Goal: Communication & Community: Answer question/provide support

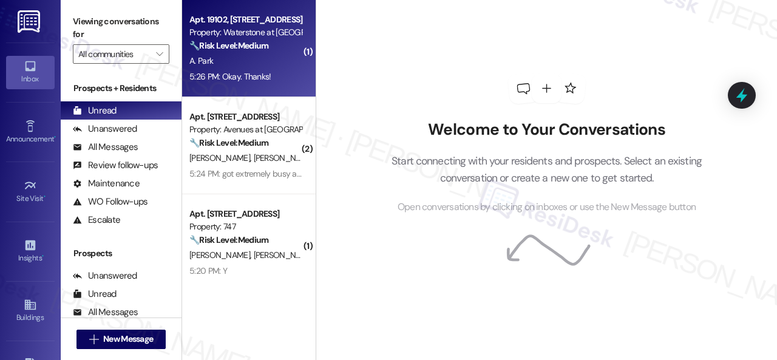
click at [271, 66] on div "A. Park" at bounding box center [245, 60] width 115 height 15
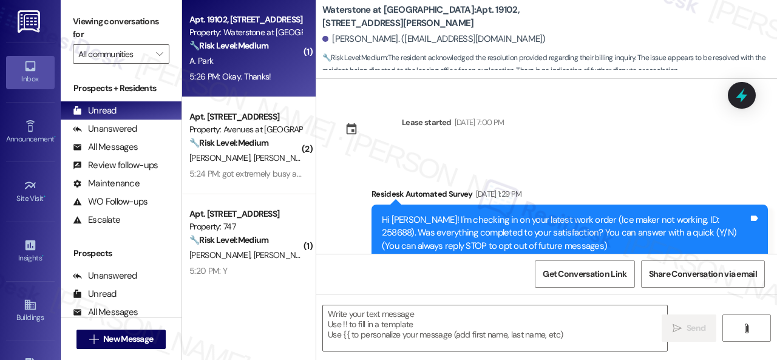
scroll to position [29780, 0]
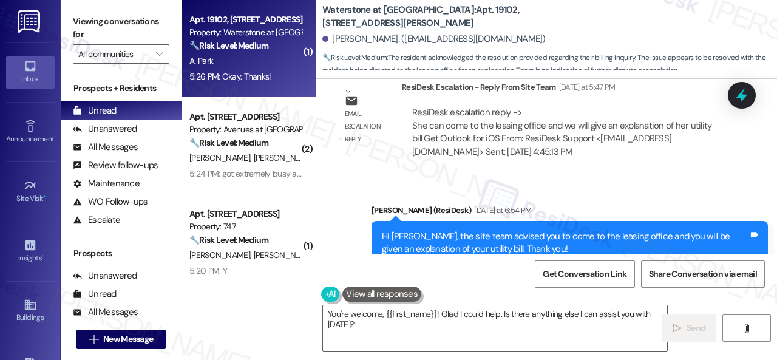
drag, startPoint x: 361, startPoint y: 329, endPoint x: 168, endPoint y: 233, distance: 215.6
click at [315, 315] on div "( 1 ) Apt. 19102, [STREET_ADDRESS][PERSON_NAME] Property: Waterstone at [GEOGRA…" at bounding box center [479, 180] width 595 height 360
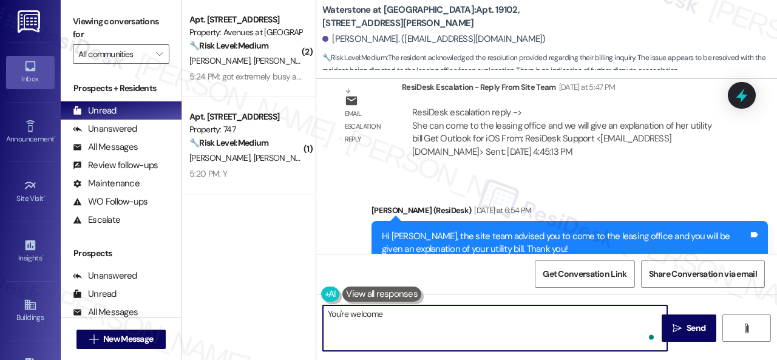
type textarea "You're welcome."
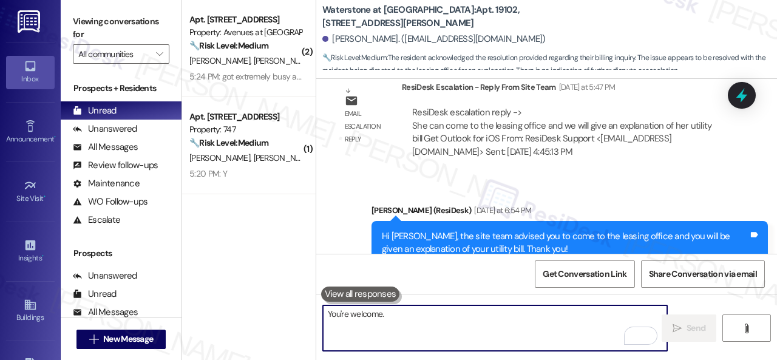
scroll to position [29779, 0]
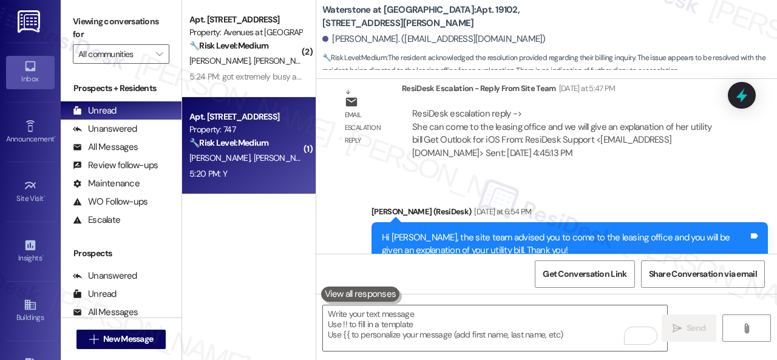
click at [279, 137] on div "🔧 Risk Level: Medium The resident responded 'Y' to a follow-up question about a…" at bounding box center [245, 143] width 112 height 13
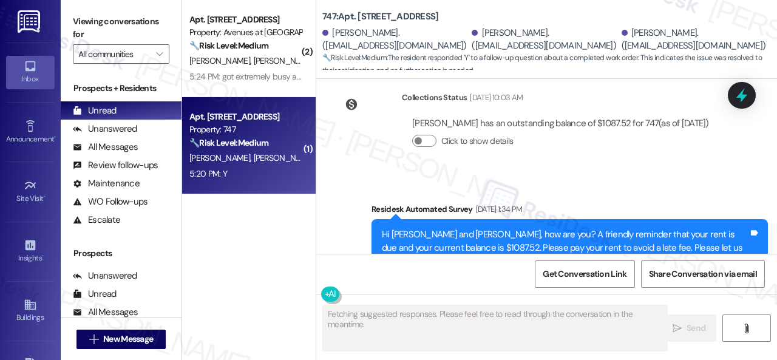
scroll to position [7055, 0]
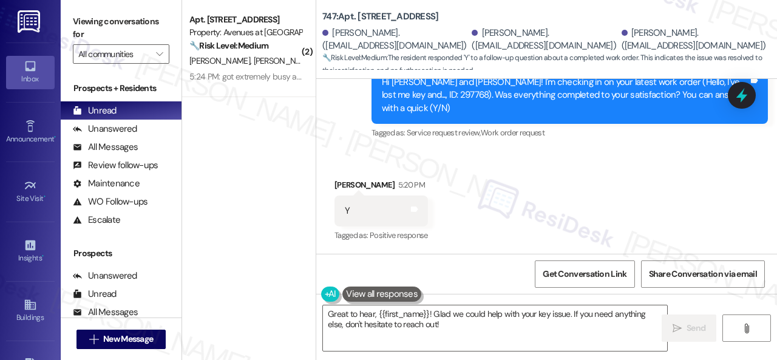
click at [344, 117] on div "Sent via SMS Sarah (ResiDesk) Sep 05, 2025 at 2:17 PM Thanks for the update! Ki…" at bounding box center [546, 29] width 461 height 244
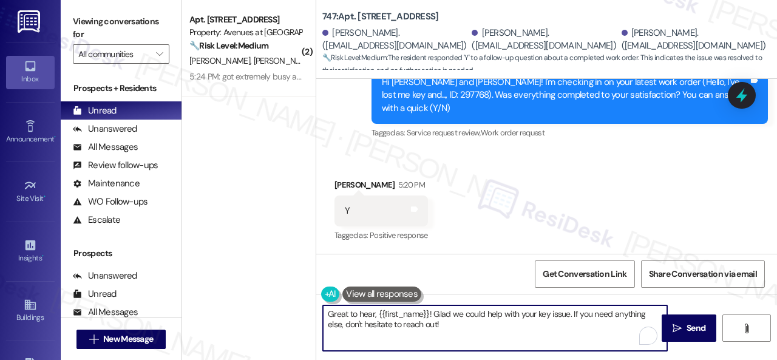
drag, startPoint x: 430, startPoint y: 332, endPoint x: 279, endPoint y: 291, distance: 156.2
click at [279, 291] on div "( 2 ) Apt. 10106, 12501 Broadway St Property: Avenues at Shadow Creek 🔧 Risk Le…" at bounding box center [479, 180] width 595 height 360
paste textarea "We're glad to hear the issue's been resolved! If {{property}} has met your expe…"
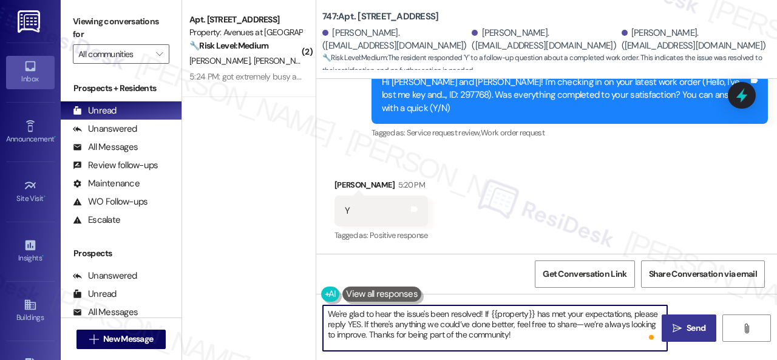
type textarea "We're glad to hear the issue's been resolved! If {{property}} has met your expe…"
click at [687, 327] on span "Send" at bounding box center [696, 328] width 19 height 13
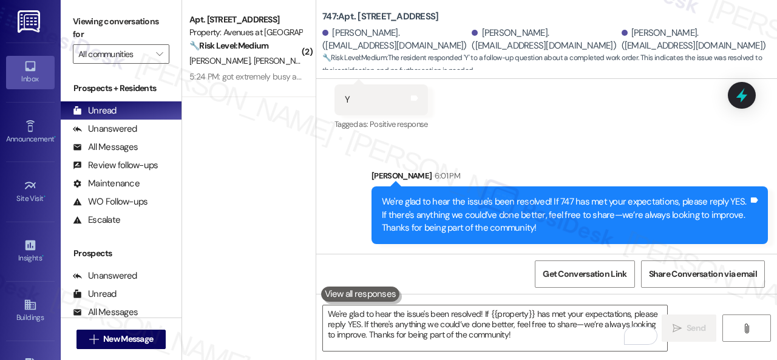
scroll to position [4, 0]
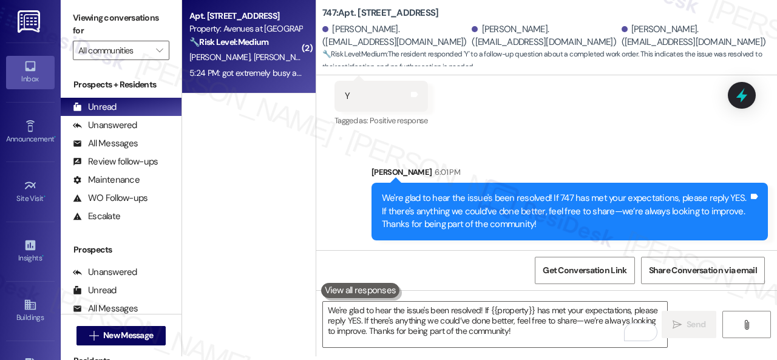
click at [282, 60] on div "L. Trice K. Wilson" at bounding box center [245, 57] width 115 height 15
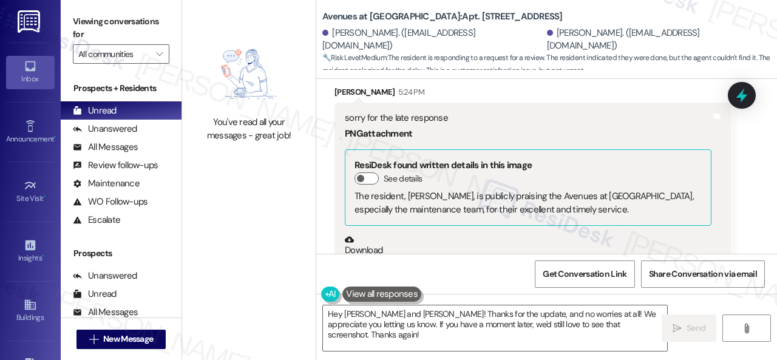
scroll to position [8160, 0]
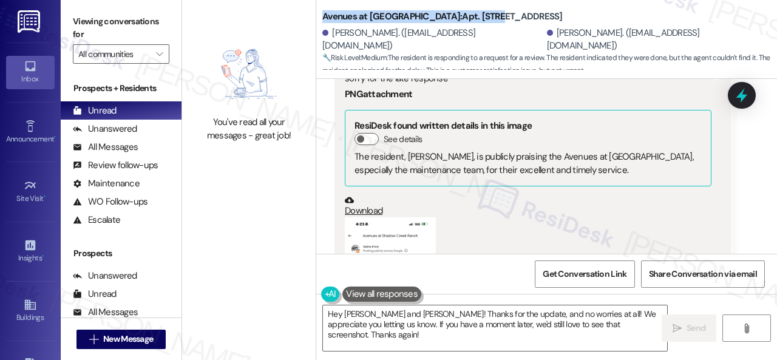
drag, startPoint x: 319, startPoint y: 14, endPoint x: 472, endPoint y: 12, distance: 152.4
click at [472, 12] on div "Avenues at Shadow Creek: Apt. 10106, 12501 Broadway St Kevin Wilson. (maquetha2…" at bounding box center [546, 36] width 461 height 67
copy b "Avenues at Shadow Creek: Apt. 10106"
click at [595, 274] on span "Get Conversation Link" at bounding box center [585, 274] width 84 height 13
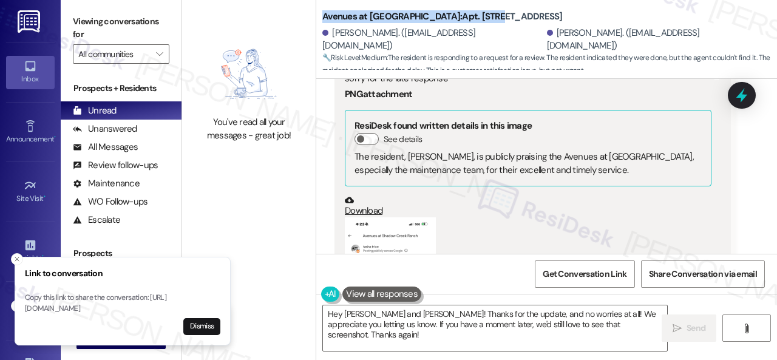
click at [387, 217] on button "Zoom image" at bounding box center [390, 316] width 91 height 198
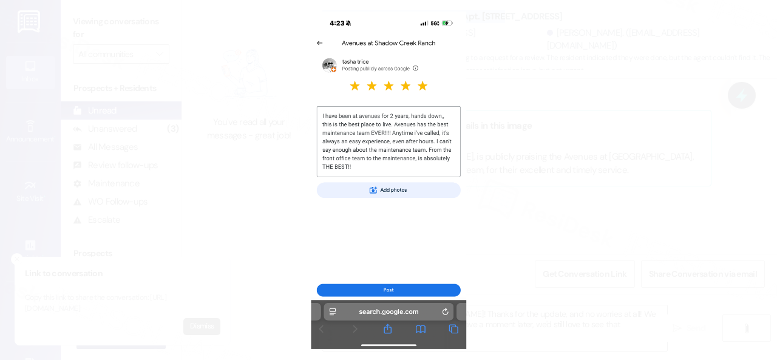
click at [449, 111] on button "Unzoom image" at bounding box center [388, 180] width 777 height 360
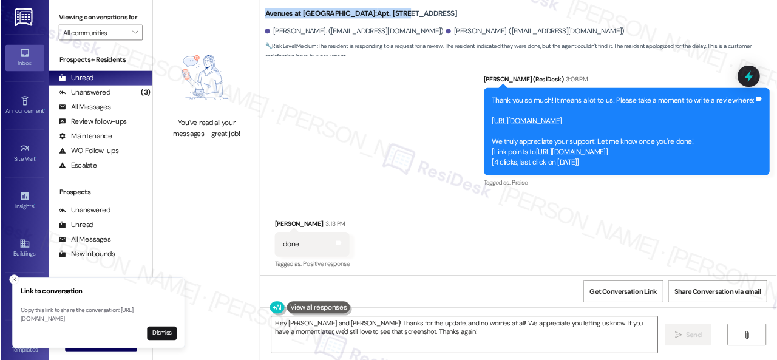
scroll to position [7066, 0]
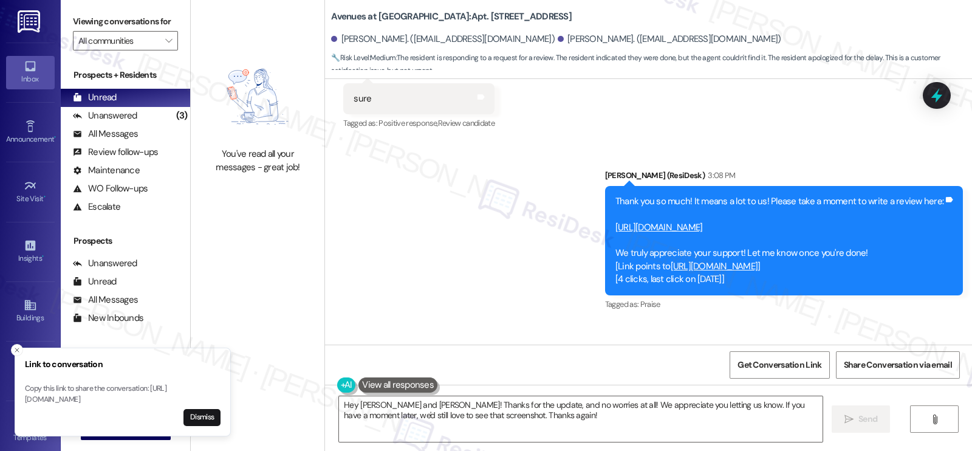
click at [669, 201] on div "Sent via SMS Sarah (ResiDesk) 3:08 PM Thank you so much! It means a lot to us! …" at bounding box center [784, 241] width 376 height 162
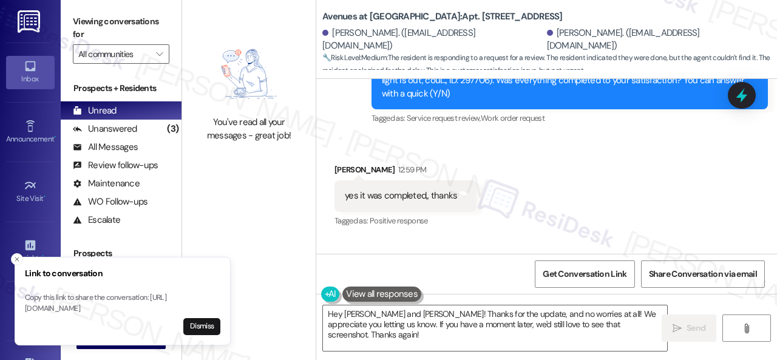
scroll to position [7092, 0]
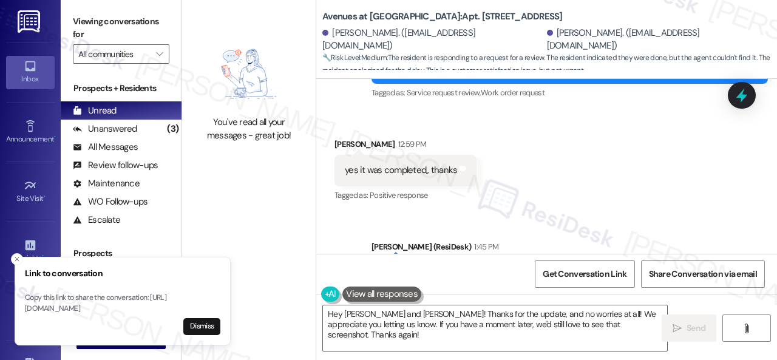
click at [475, 321] on textarea "Hey Kevin and Latasha! Thanks for the update, and no worries at all! We appreci…" at bounding box center [495, 328] width 344 height 46
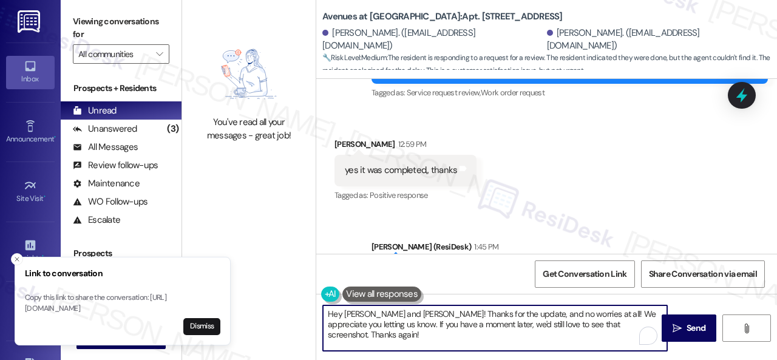
paste textarea "Thank you so much for the kind words, {{first_name}}! We truly appreciate you t…"
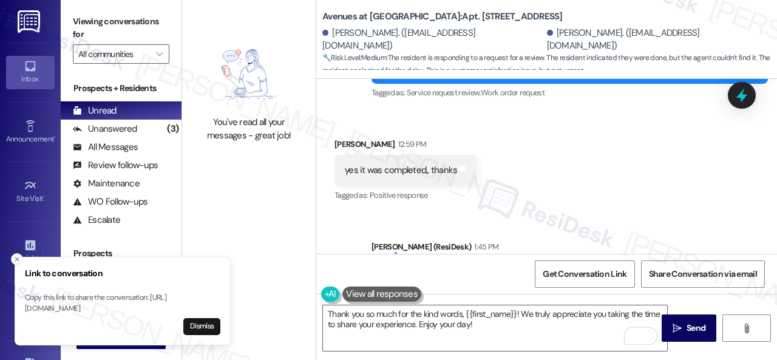
click at [15, 256] on icon "Close toast" at bounding box center [16, 259] width 7 height 7
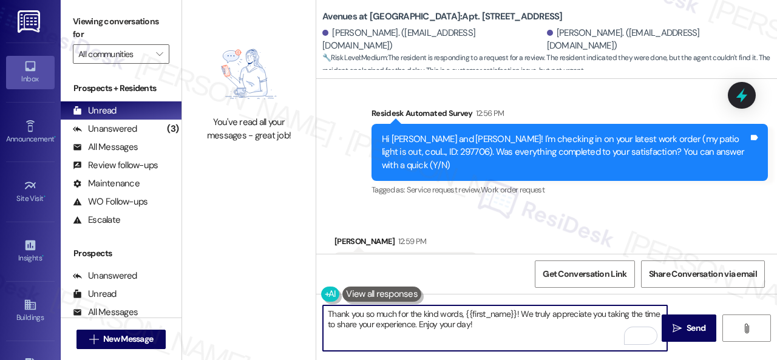
scroll to position [6970, 0]
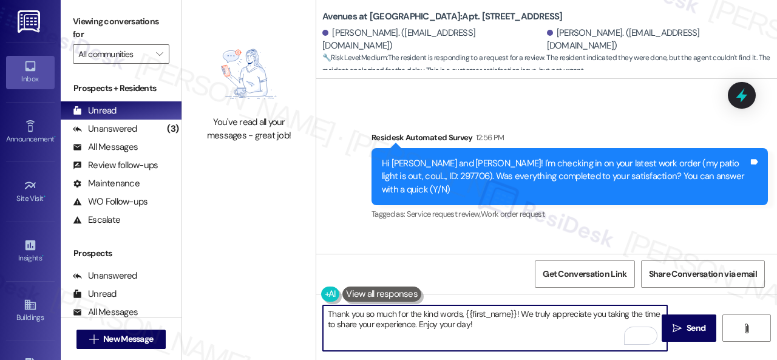
drag, startPoint x: 464, startPoint y: 312, endPoint x: 515, endPoint y: 312, distance: 51.0
click at [515, 312] on textarea "Thank you so much for the kind words, {{first_name}}! We truly appreciate you t…" at bounding box center [495, 328] width 344 height 46
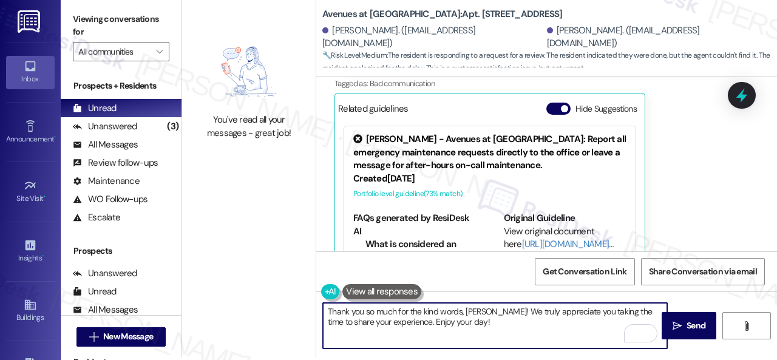
scroll to position [4, 0]
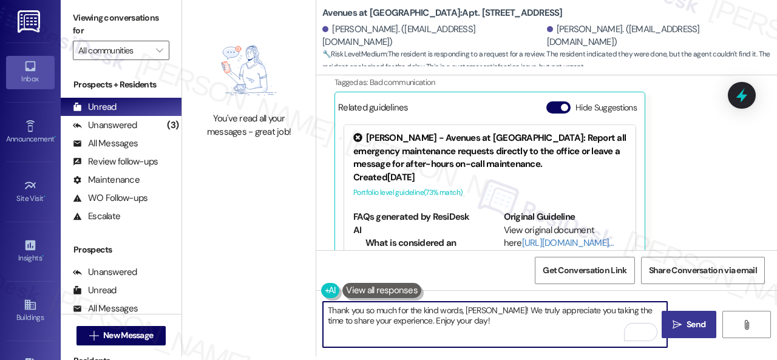
type textarea "Thank you so much for the kind words, Tasha! We truly appreciate you taking the…"
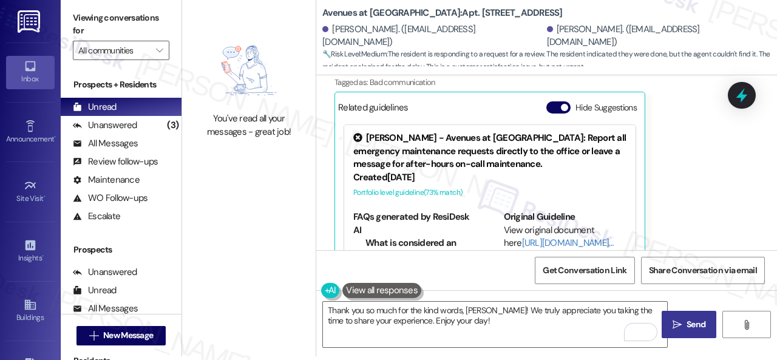
click at [678, 333] on button " Send" at bounding box center [689, 324] width 55 height 27
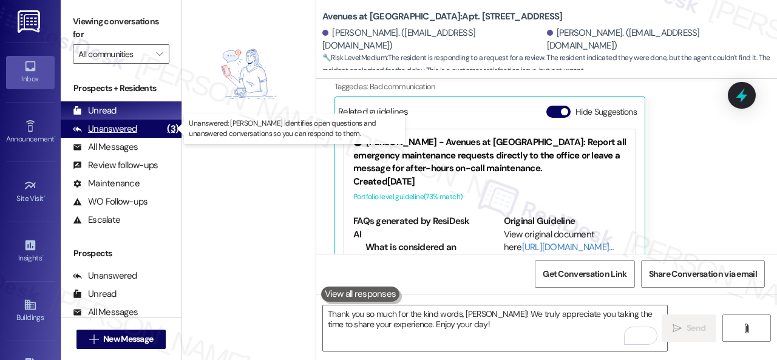
click at [119, 125] on div "Unanswered" at bounding box center [105, 129] width 64 height 13
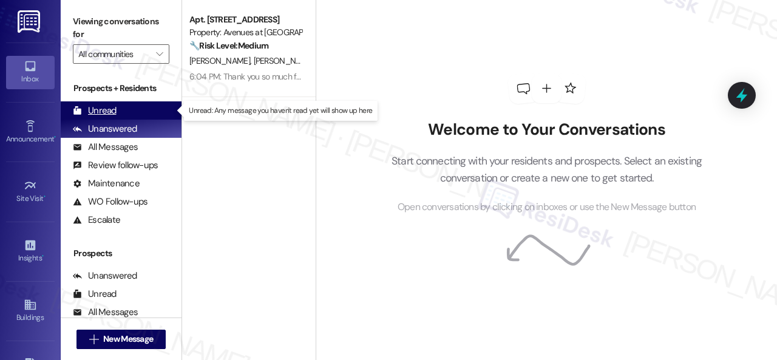
click at [97, 109] on div "Unread" at bounding box center [95, 110] width 44 height 13
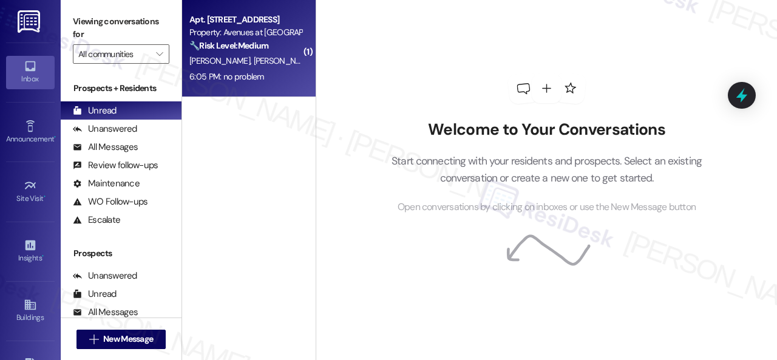
click at [254, 63] on span "K. Wilson" at bounding box center [284, 60] width 61 height 11
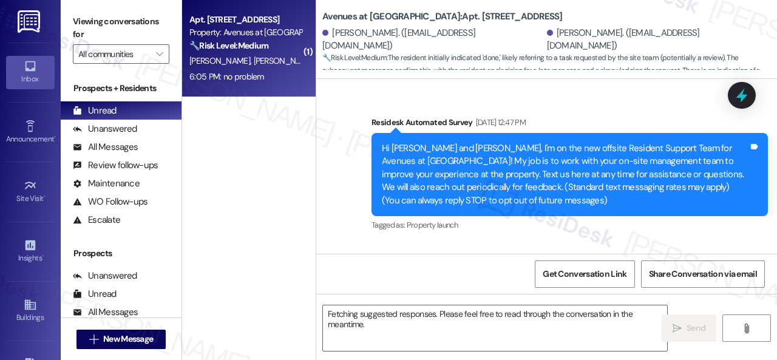
scroll to position [8598, 0]
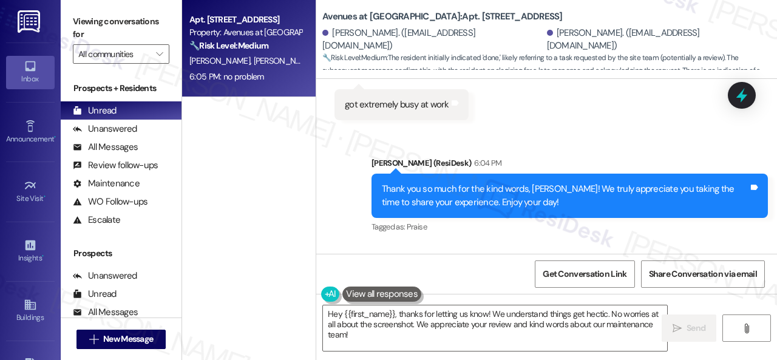
drag, startPoint x: 358, startPoint y: 336, endPoint x: 183, endPoint y: 236, distance: 201.8
click at [200, 250] on div "Apt. 10106, 12501 Broadway St Property: Avenues at Shadow Creek 🔧 Risk Level: M…" at bounding box center [479, 180] width 595 height 360
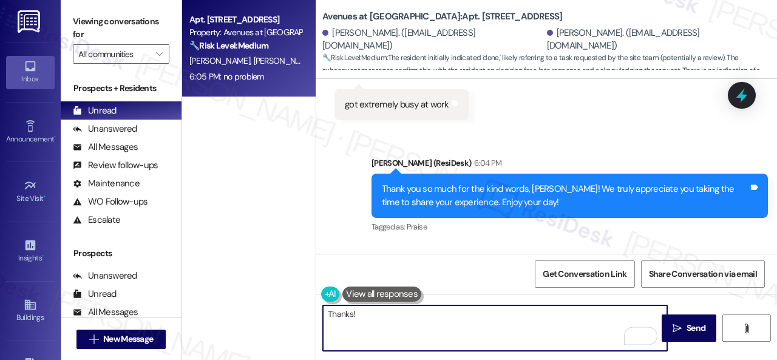
type textarea "Thanks!!"
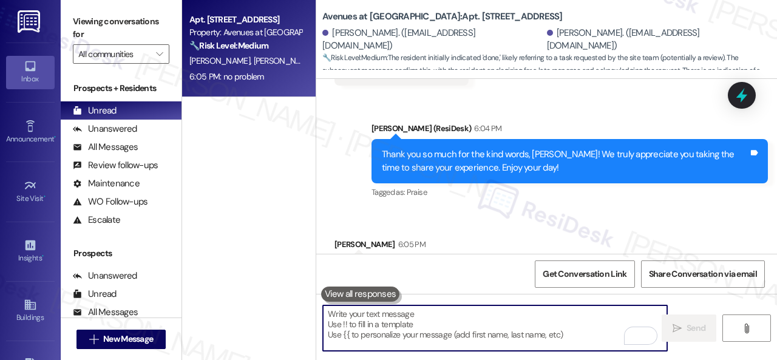
scroll to position [8683, 0]
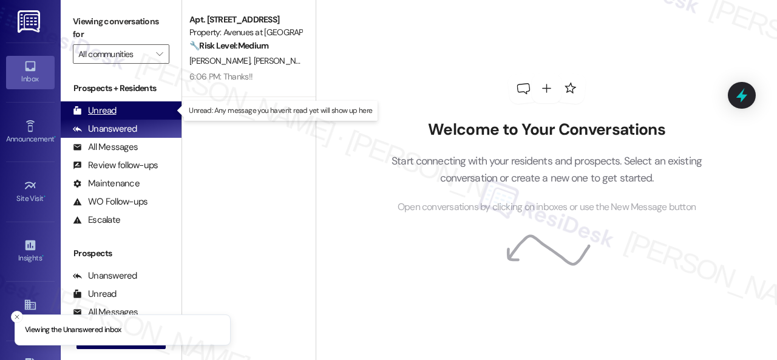
click at [92, 111] on div "Unread" at bounding box center [95, 110] width 44 height 13
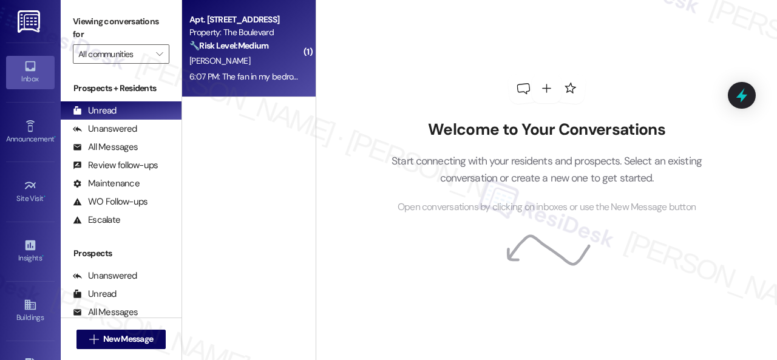
click at [268, 60] on div "J. Everhart" at bounding box center [245, 60] width 115 height 15
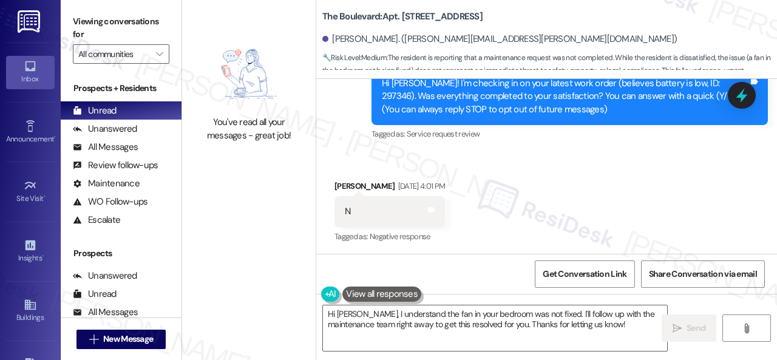
scroll to position [112, 0]
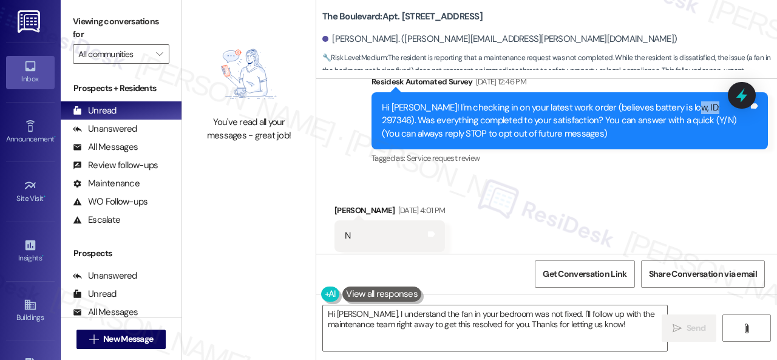
drag, startPoint x: 676, startPoint y: 105, endPoint x: 703, endPoint y: 109, distance: 26.5
click at [703, 109] on div "Hi Joseph! I'm checking in on your latest work order (believes battery is low, …" at bounding box center [565, 120] width 367 height 39
copy div "297346"
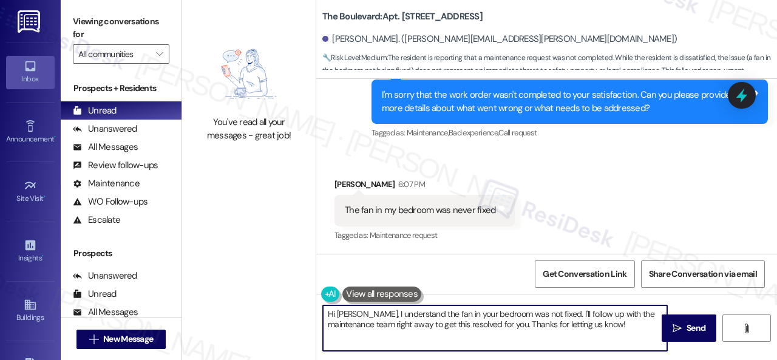
scroll to position [4, 0]
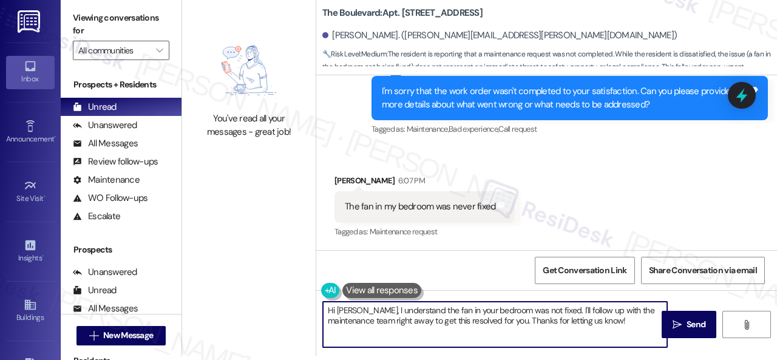
drag, startPoint x: 328, startPoint y: 315, endPoint x: 712, endPoint y: 384, distance: 390.5
click at [712, 359] on html "Inbox Go to Inbox Announcement • Send A Text Announcement Site Visit • Go to Si…" at bounding box center [388, 180] width 777 height 360
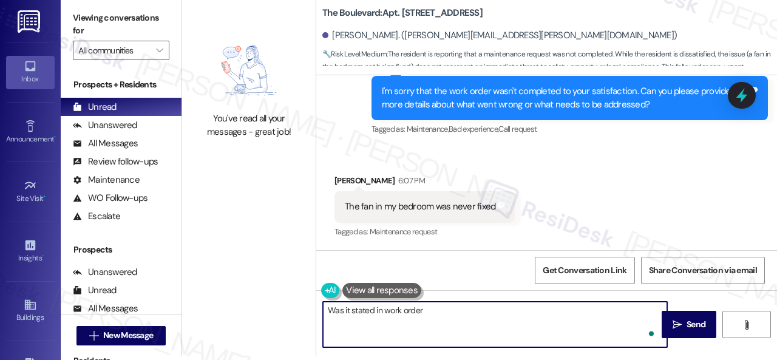
paste textarea "297346"
drag, startPoint x: 327, startPoint y: 312, endPoint x: 333, endPoint y: 308, distance: 6.3
click at [333, 308] on textarea "Was it stated in work order 297346?" at bounding box center [495, 325] width 344 height 46
click at [421, 313] on textarea "Can you confirm if it was it stated in work order 297346?" at bounding box center [495, 325] width 344 height 46
click at [561, 316] on textarea "Can you confirm if it was stated in work order 297346?" at bounding box center [495, 325] width 344 height 46
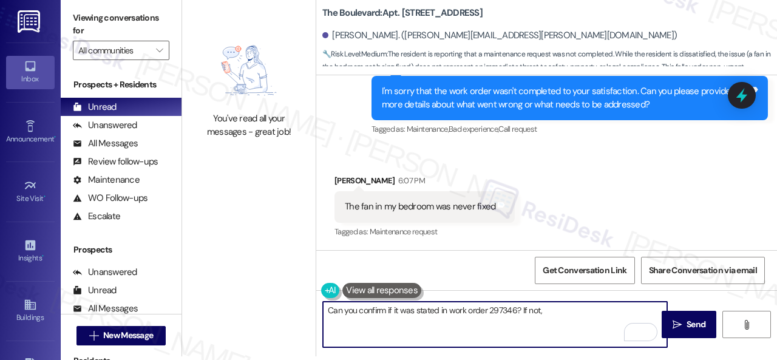
click at [569, 313] on textarea "Can you confirm if it was stated in work order 297346? If not," at bounding box center [495, 325] width 344 height 46
paste textarea "o you have a maintenance request for the issue? If so, is the work order still …"
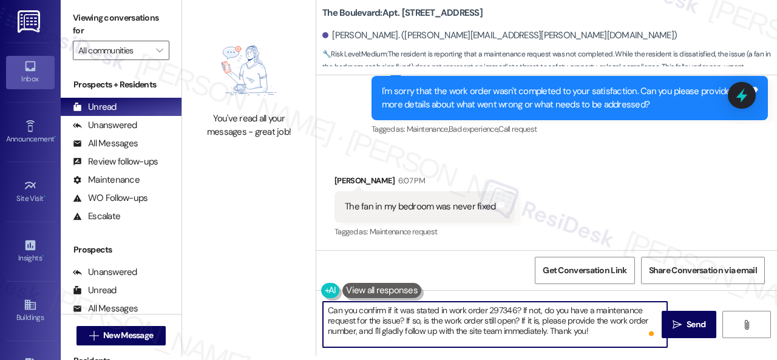
click at [592, 312] on textarea "Can you confirm if it was stated in work order 297346? If not, do you have a ma…" at bounding box center [495, 325] width 344 height 46
click at [429, 325] on textarea "Can you confirm if it was stated in work order 297346? If not, do you have a se…" at bounding box center [495, 325] width 344 height 46
type textarea "Can you confirm if it was stated in work order 297346? If not, do you have a se…"
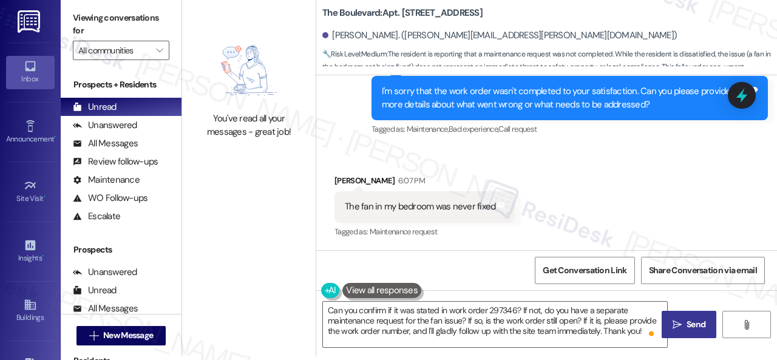
click at [677, 327] on icon "" at bounding box center [677, 325] width 9 height 10
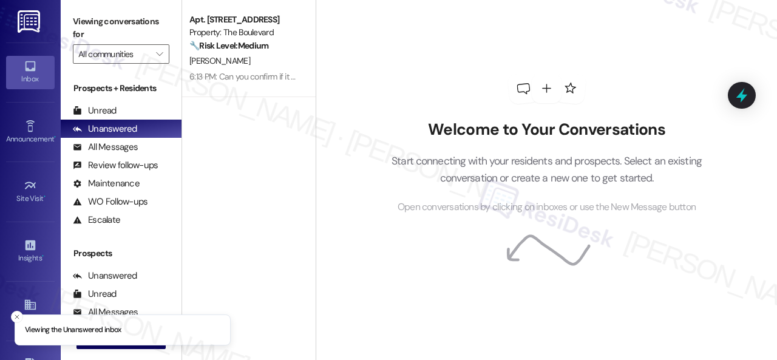
click at [92, 109] on div "Unread" at bounding box center [95, 110] width 44 height 13
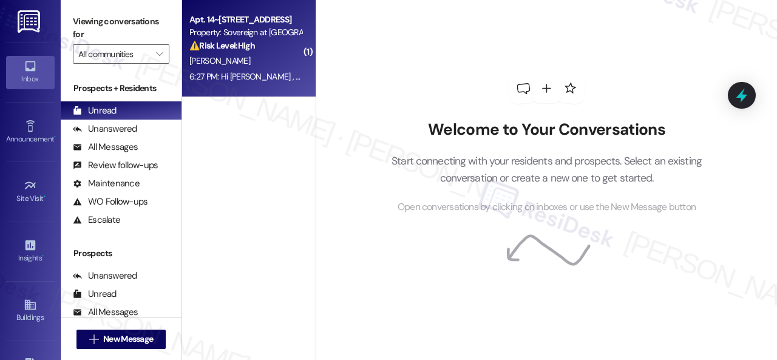
click at [278, 58] on div "D. Mendez" at bounding box center [245, 60] width 115 height 15
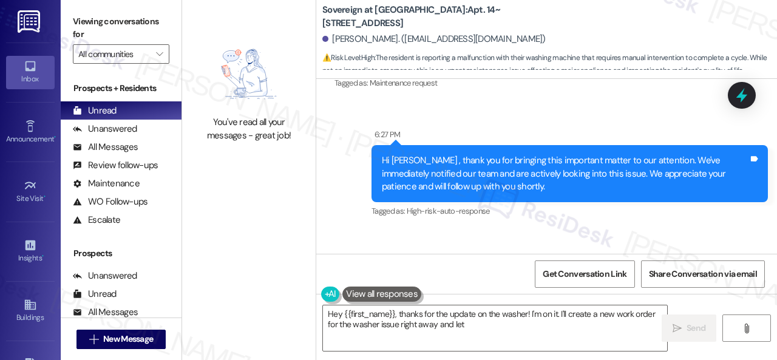
scroll to position [6805, 0]
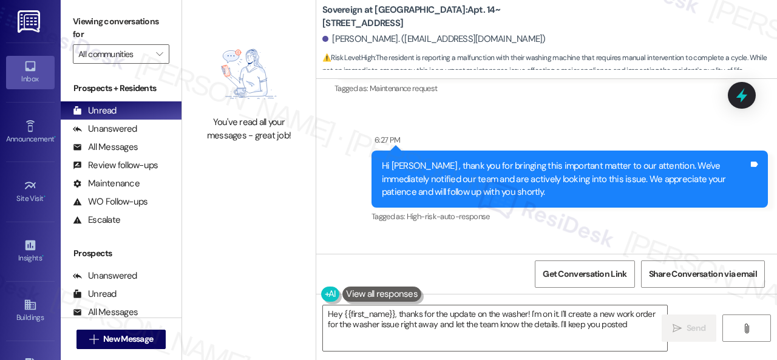
type textarea "Hey {{first_name}}, thanks for the update on the washer! I'm on it. I'll create…"
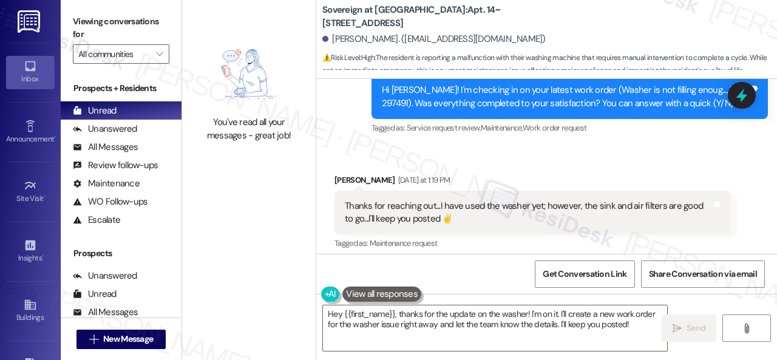
scroll to position [6380, 0]
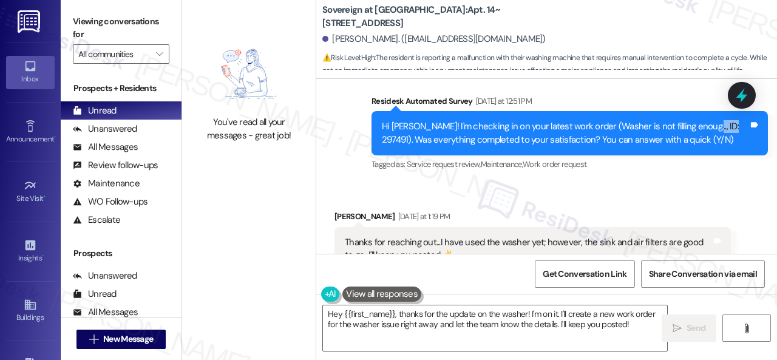
drag, startPoint x: 689, startPoint y: 112, endPoint x: 715, endPoint y: 112, distance: 26.1
click at [715, 120] on div "Hi David! I'm checking in on your latest work order (Washer is not filling enou…" at bounding box center [565, 133] width 367 height 26
click at [701, 159] on div "Tagged as: Service request review , Click to highlight conversations about Serv…" at bounding box center [570, 164] width 397 height 18
drag, startPoint x: 689, startPoint y: 112, endPoint x: 713, endPoint y: 114, distance: 24.3
click at [713, 120] on div "Hi David! I'm checking in on your latest work order (Washer is not filling enou…" at bounding box center [565, 133] width 367 height 26
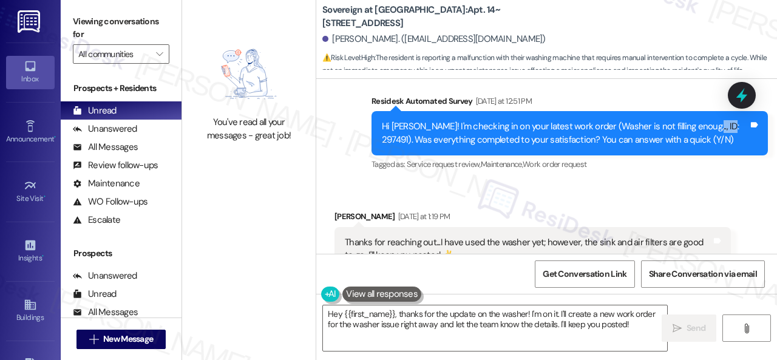
copy div "297491"
click at [670, 157] on div "Tagged as: Service request review , Click to highlight conversations about Serv…" at bounding box center [570, 164] width 397 height 18
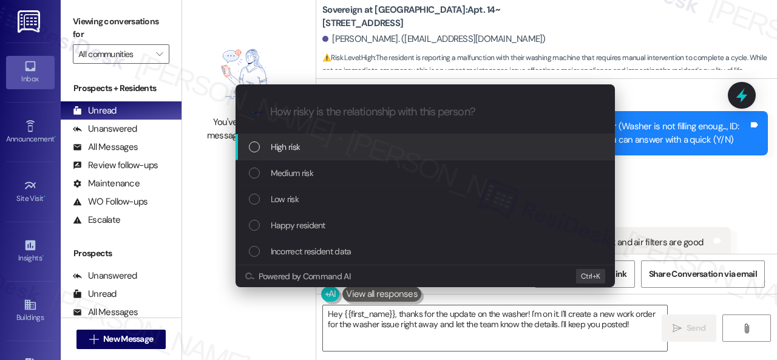
click at [278, 151] on span "High risk" at bounding box center [286, 146] width 30 height 13
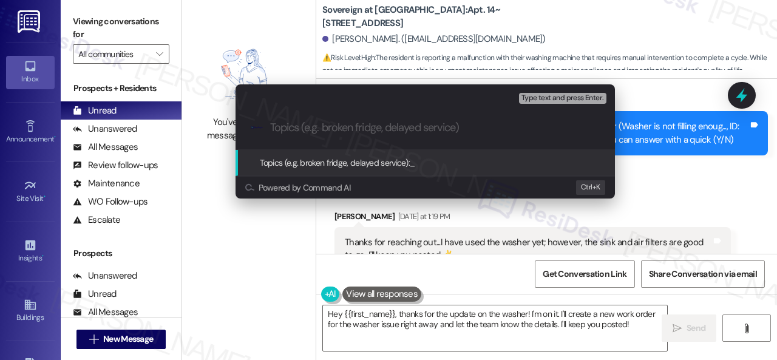
click at [315, 131] on input "Topics (e.g. broken fridge, delayed service)" at bounding box center [435, 127] width 330 height 13
paste input "Follow-up on the closed work order 297491"
type input "Follow-up on the closed work order 297491"
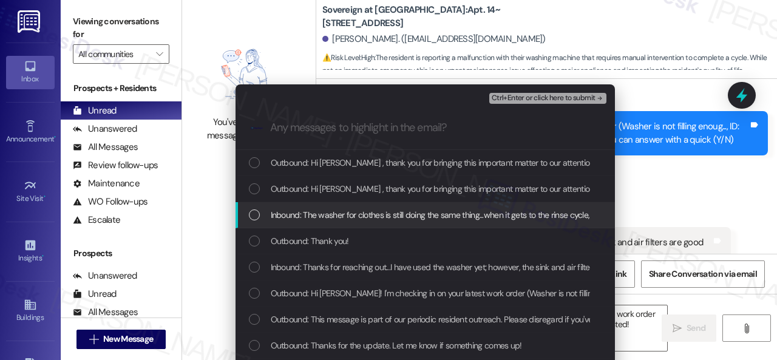
click at [333, 222] on div "Inbound: The washer for clothes is still doing the same thing...when it gets to…" at bounding box center [426, 215] width 380 height 26
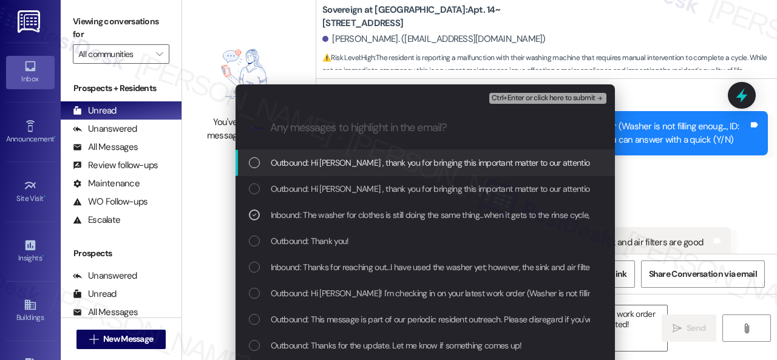
click at [508, 98] on span "Ctrl+Enter or click here to submit" at bounding box center [544, 98] width 104 height 9
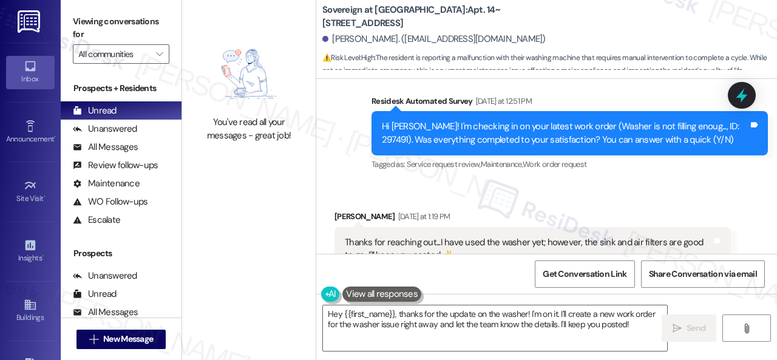
click at [508, 98] on div "Residesk Automated Survey Yesterday at 12:51 PM" at bounding box center [570, 103] width 397 height 17
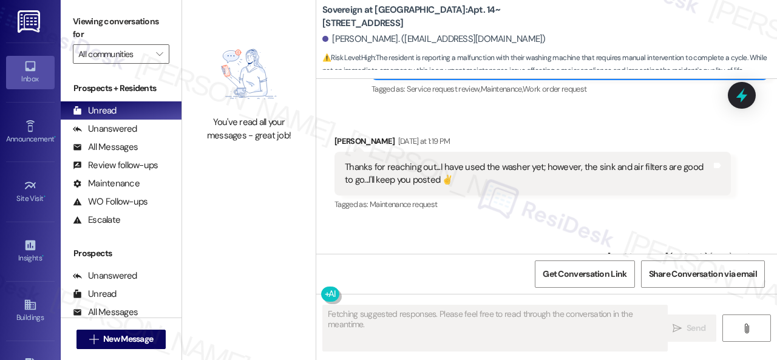
scroll to position [6645, 0]
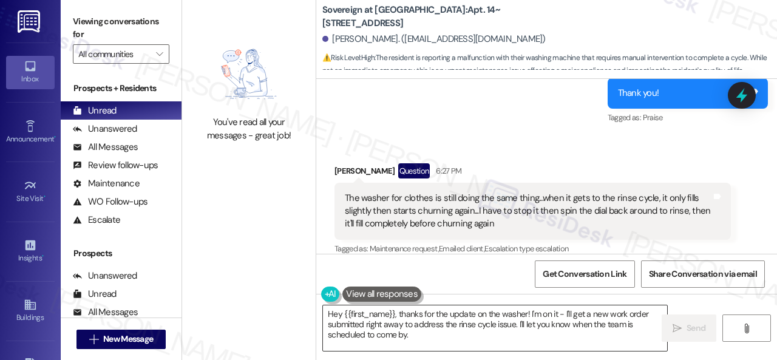
click at [587, 327] on textarea "Hey {{first_name}}, thanks for the update on the washer! I'm on it - I'll get a…" at bounding box center [495, 328] width 344 height 46
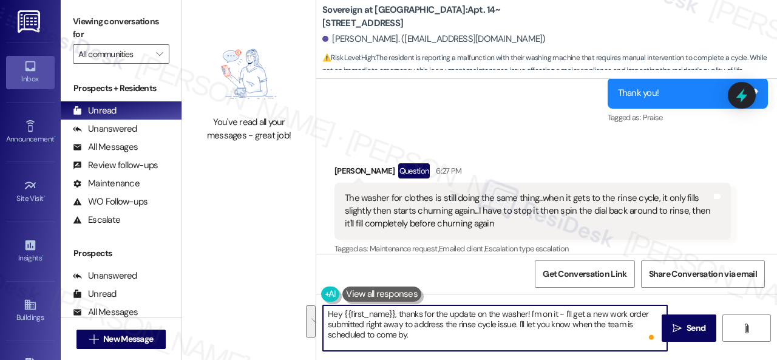
drag, startPoint x: 527, startPoint y: 315, endPoint x: 539, endPoint y: 331, distance: 19.9
click at [539, 331] on textarea "Hey {{first_name}}, thanks for the update on the washer! I'm on it - I'll get a…" at bounding box center [495, 328] width 344 height 46
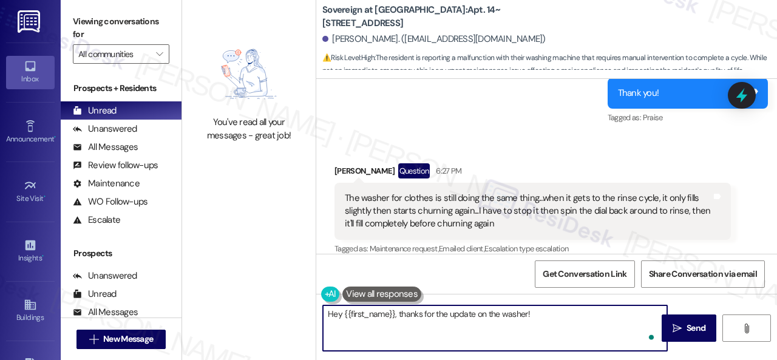
paste textarea "I've followed up with the site team regarding your work order. Let me know when…"
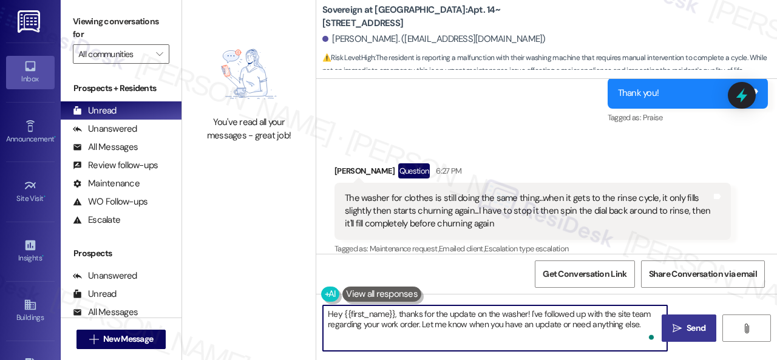
type textarea "Hey {{first_name}}, thanks for the update on the washer! I've followed up with …"
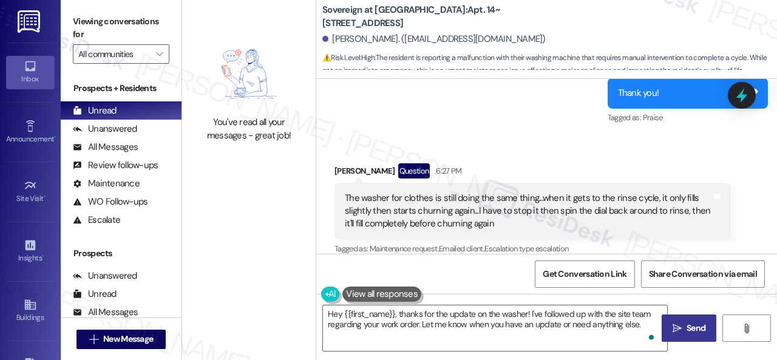
click at [687, 325] on span "Send" at bounding box center [696, 328] width 19 height 13
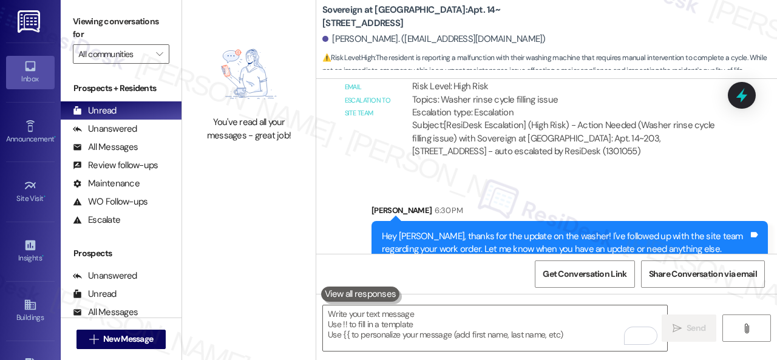
scroll to position [7034, 0]
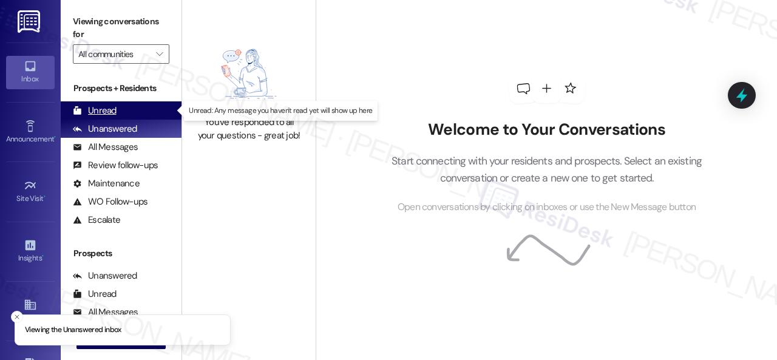
click at [106, 114] on div "Unread" at bounding box center [95, 110] width 44 height 13
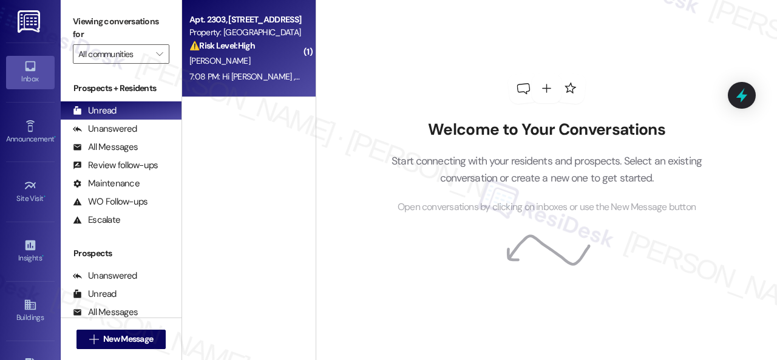
click at [242, 70] on div "7:08 PM: Hi Carole , thank you for bringing this important matter to our attent…" at bounding box center [245, 76] width 115 height 15
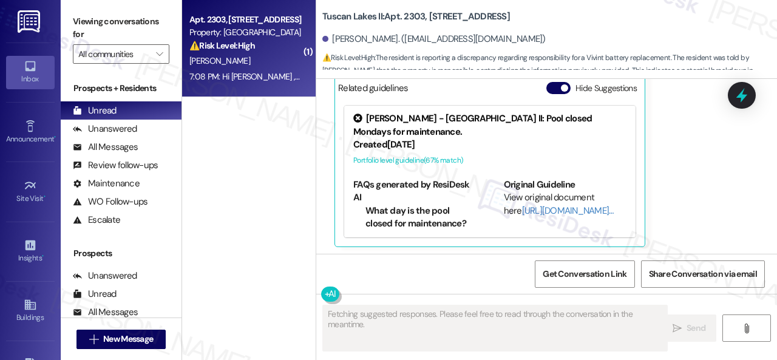
scroll to position [1829, 0]
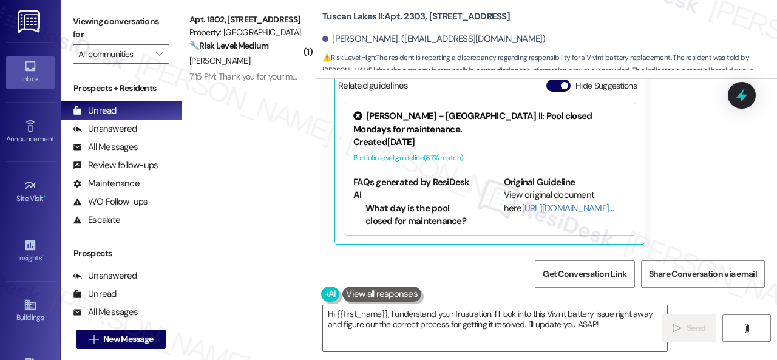
click at [700, 206] on div "Carole Smith 7:08 PM I spoke with Vivint & he said the property is responsible …" at bounding box center [533, 111] width 397 height 267
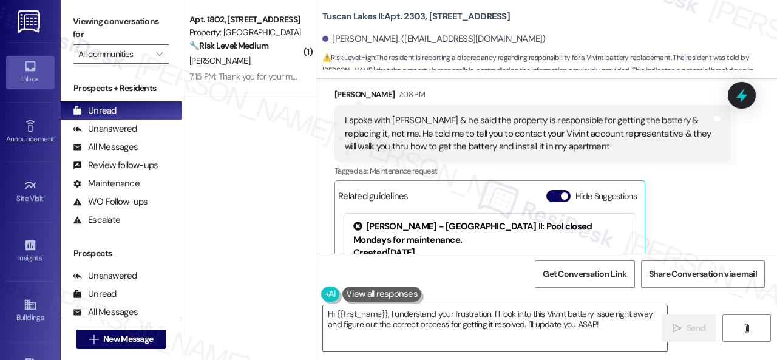
scroll to position [1708, 0]
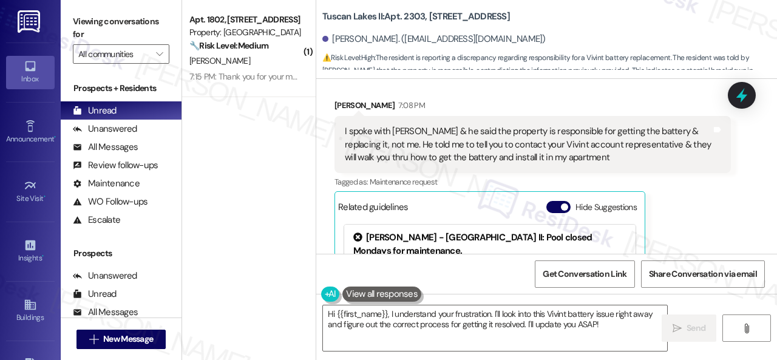
click at [412, 15] on b "Tuscan Lakes II: Apt. 2303, 1805 S Egret Bay Blvd" at bounding box center [416, 16] width 188 height 13
copy b "2303"
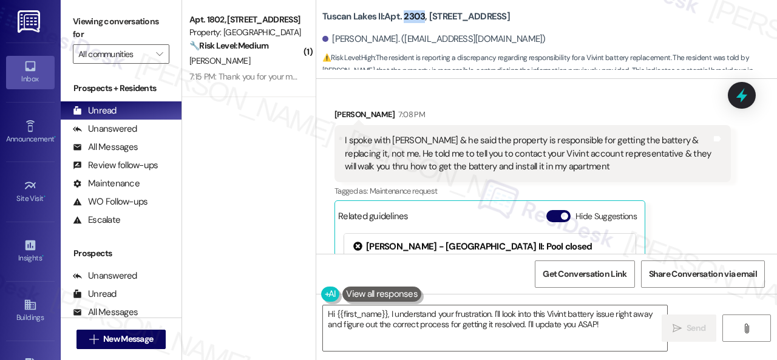
scroll to position [1676, 0]
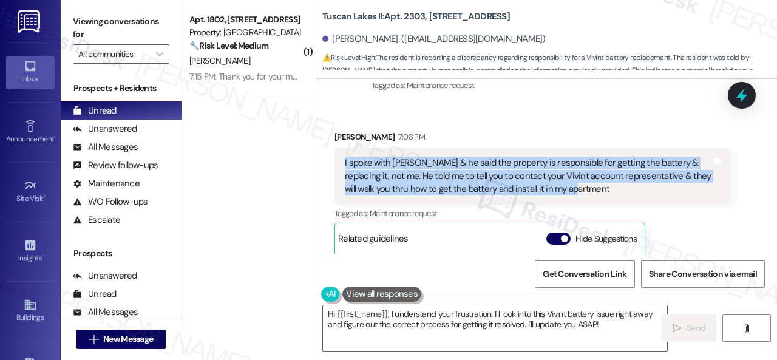
drag, startPoint x: 342, startPoint y: 165, endPoint x: 576, endPoint y: 185, distance: 234.7
click at [576, 185] on div "I spoke with Vivint & he said the property is responsible for getting the batte…" at bounding box center [533, 176] width 397 height 57
copy div "I spoke with Vivint & he said the property is responsible for getting the batte…"
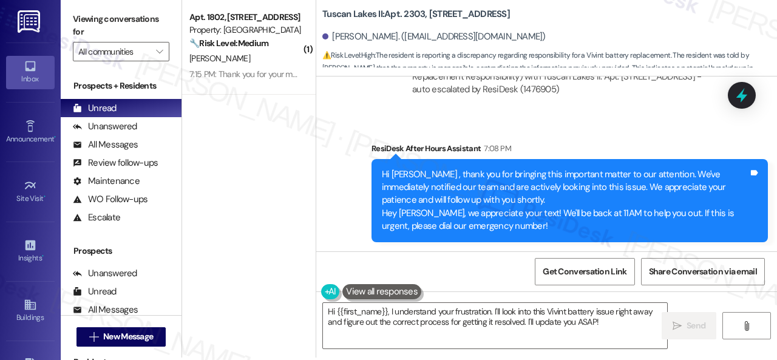
scroll to position [4, 0]
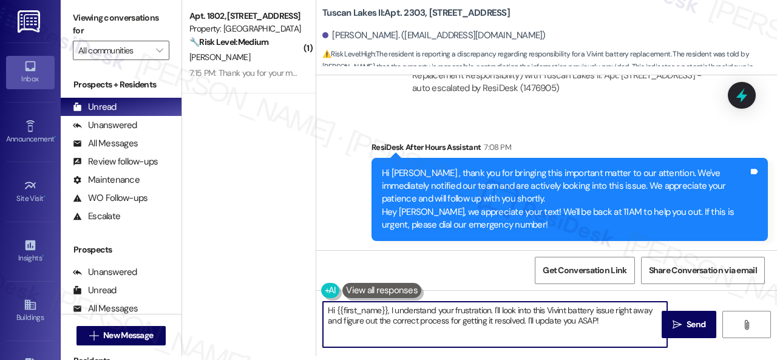
drag, startPoint x: 608, startPoint y: 321, endPoint x: 178, endPoint y: 300, distance: 431.1
click at [237, 278] on div "( 1 ) Apt. 1802, 1550 Katy Gap Rd Property: Grand Villas 🔧 Risk Level: Medium T…" at bounding box center [479, 176] width 595 height 360
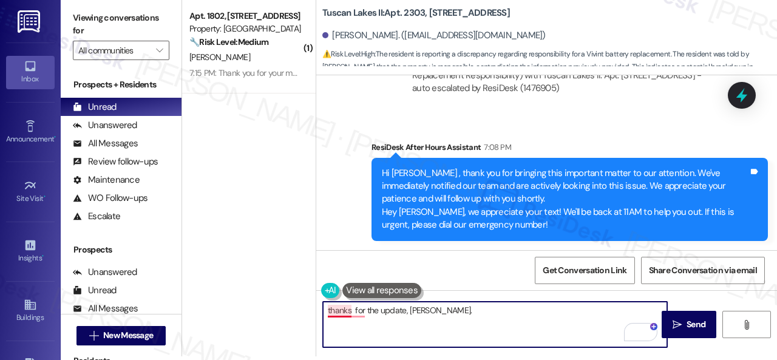
click at [336, 313] on textarea "thanks for the update, Carole." at bounding box center [495, 325] width 344 height 46
click at [453, 314] on textarea "Thanks for the update, Carole." at bounding box center [495, 325] width 344 height 46
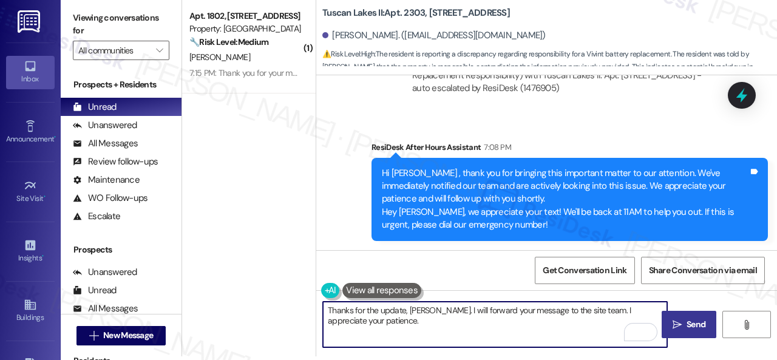
type textarea "Thanks for the update, Carole. I will forward your message to the site team. I …"
click at [687, 320] on span "Send" at bounding box center [696, 324] width 19 height 13
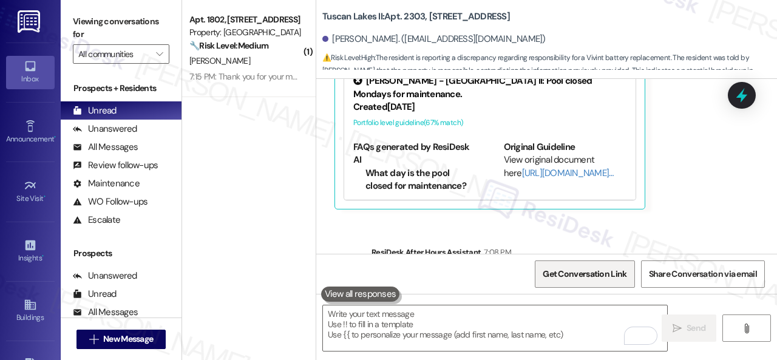
scroll to position [1829, 0]
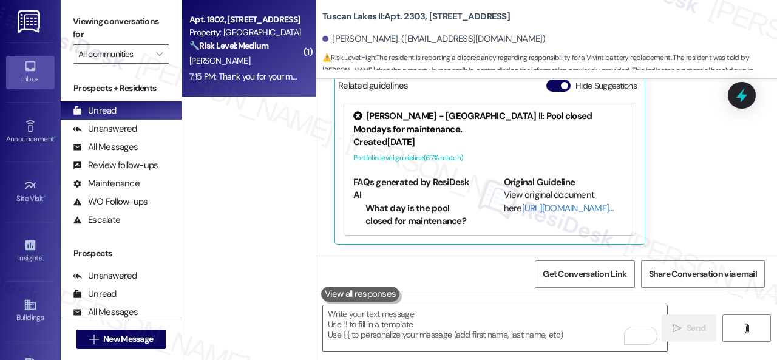
click at [245, 69] on div "[PERSON_NAME]" at bounding box center [245, 60] width 115 height 15
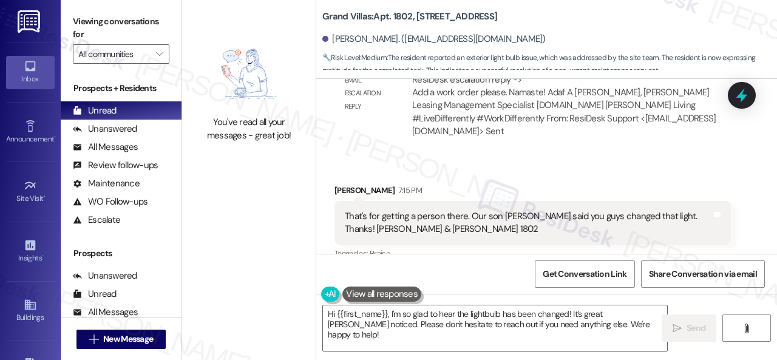
scroll to position [1511, 0]
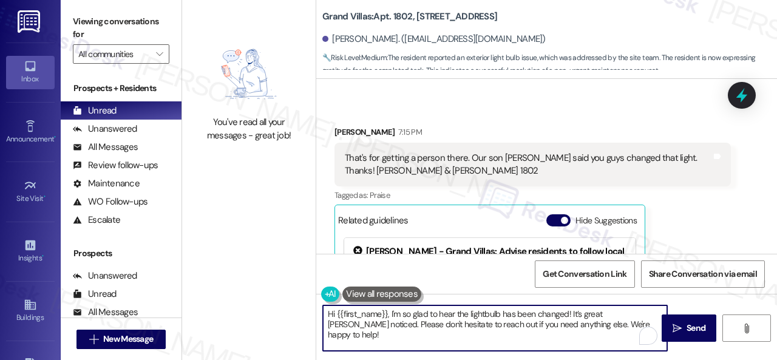
drag, startPoint x: 391, startPoint y: 314, endPoint x: 288, endPoint y: 308, distance: 102.8
click at [288, 308] on div "You've read all your messages - great job! Grand Villas: Apt. 1802, 1550 Katy G…" at bounding box center [479, 180] width 595 height 360
drag, startPoint x: 508, startPoint y: 314, endPoint x: 592, endPoint y: 312, distance: 83.8
click at [592, 312] on textarea "I'm so glad to hear the lightbulb has been changed! It’s great Zixuan noticed. …" at bounding box center [495, 328] width 344 height 46
click at [588, 333] on textarea "I'm so glad to hear the lightbulb has been changed! Thanks for the update! Plea…" at bounding box center [495, 328] width 344 height 46
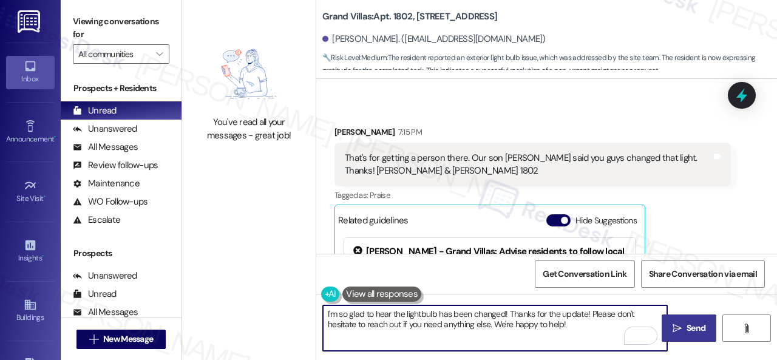
type textarea "I'm so glad to hear the lightbulb has been changed! Thanks for the update! Plea…"
click at [701, 324] on span "Send" at bounding box center [696, 328] width 19 height 13
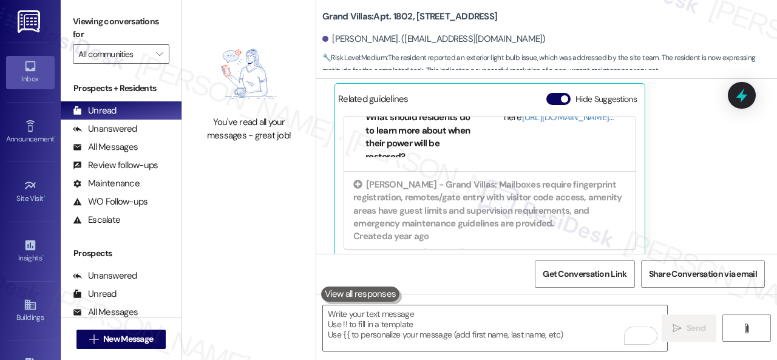
scroll to position [121, 0]
